Goal: Find specific page/section: Find specific page/section

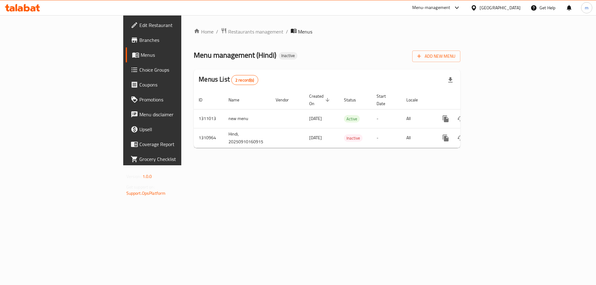
click at [514, 7] on div "[GEOGRAPHIC_DATA]" at bounding box center [499, 7] width 41 height 7
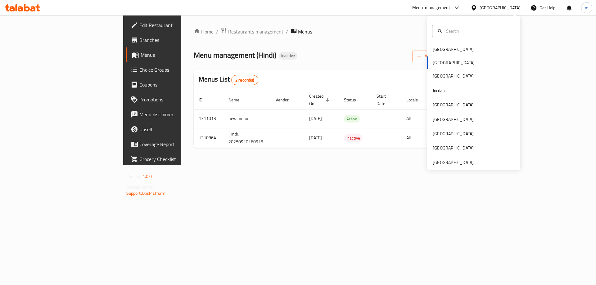
click at [440, 63] on div "[GEOGRAPHIC_DATA] [GEOGRAPHIC_DATA] [GEOGRAPHIC_DATA] [GEOGRAPHIC_DATA] [GEOGRA…" at bounding box center [473, 106] width 93 height 128
click at [139, 43] on span "Branches" at bounding box center [178, 39] width 79 height 7
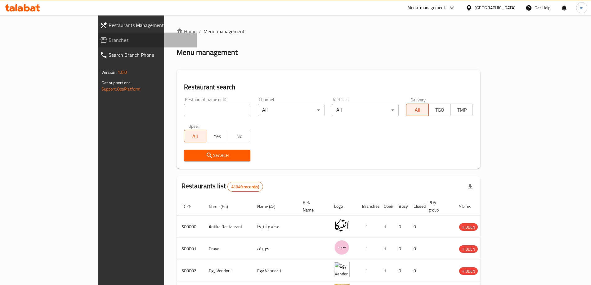
click at [109, 42] on span "Branches" at bounding box center [150, 39] width 83 height 7
